Goal: Task Accomplishment & Management: Complete application form

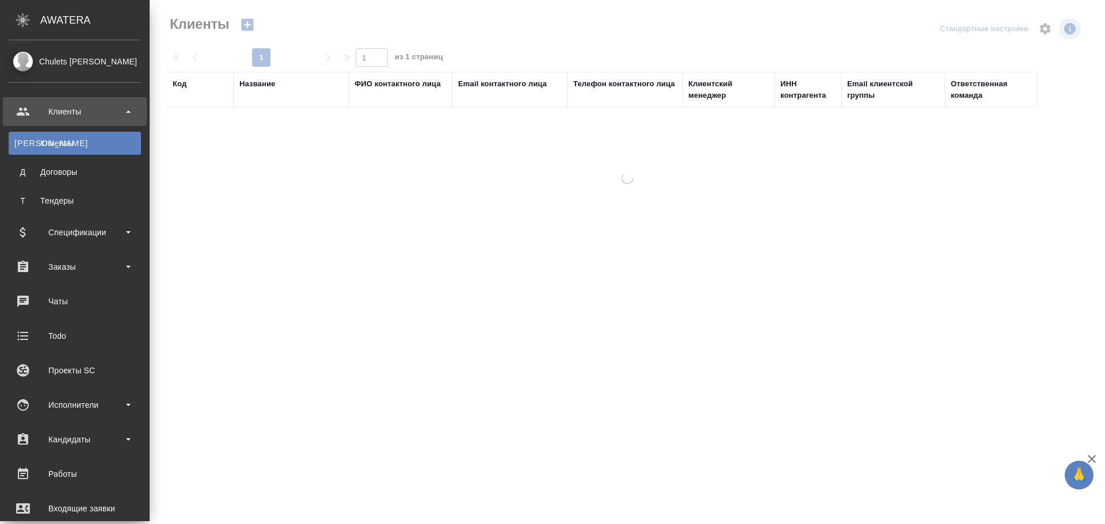
select select "RU"
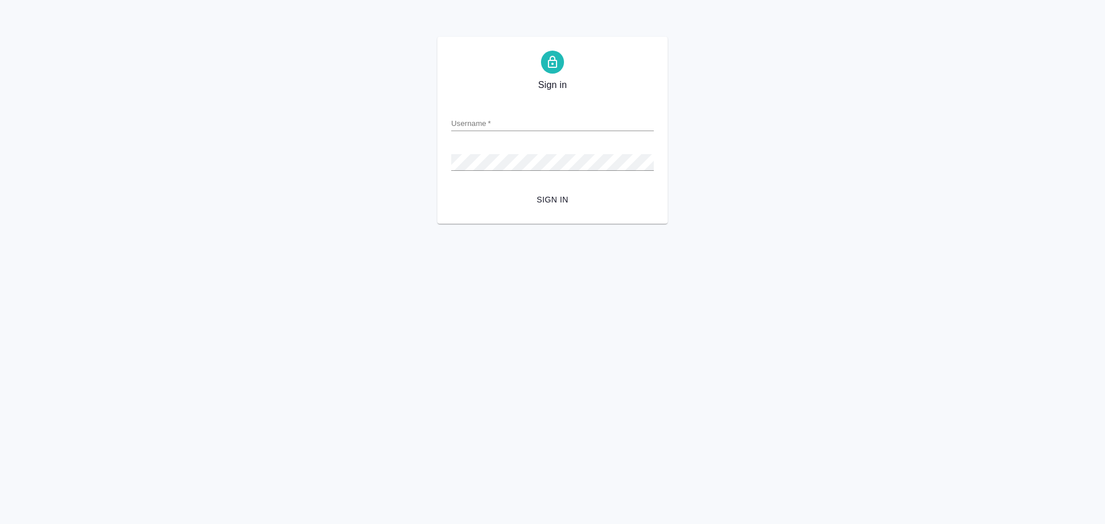
type input "[EMAIL_ADDRESS][DOMAIN_NAME]"
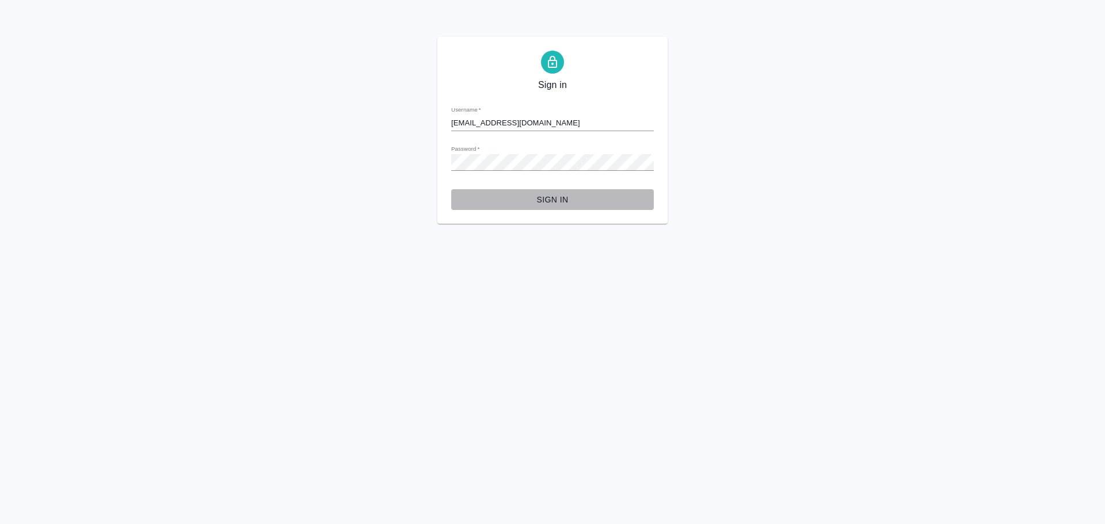
click at [569, 201] on span "Sign in" at bounding box center [553, 200] width 184 height 14
